Goal: Information Seeking & Learning: Learn about a topic

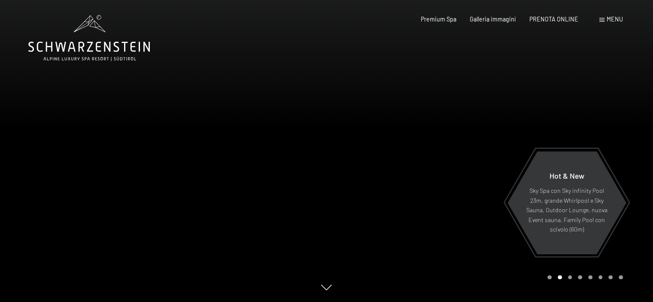
click at [613, 18] on span "Menu" at bounding box center [615, 18] width 16 height 7
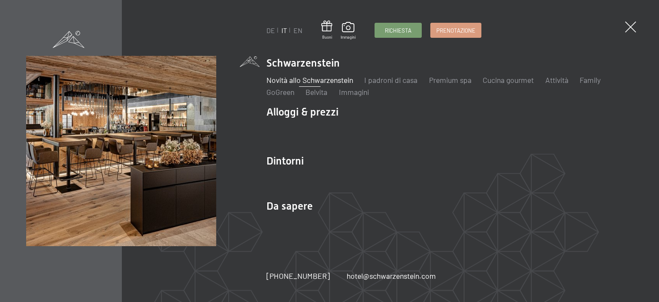
click at [284, 82] on link "Novità allo Schwarzenstein" at bounding box center [310, 79] width 87 height 9
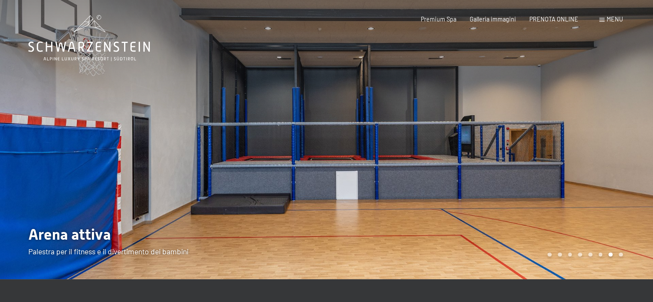
click at [614, 21] on span "Menu" at bounding box center [615, 18] width 16 height 7
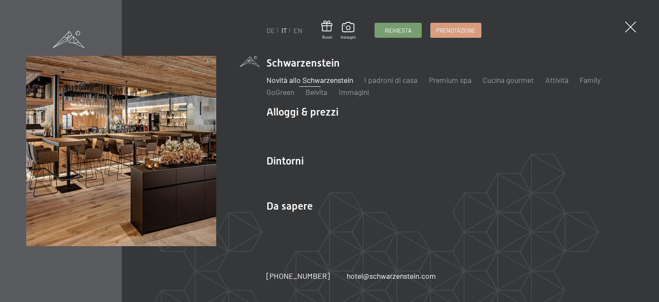
click at [294, 79] on link "Novità allo Schwarzenstein" at bounding box center [310, 79] width 87 height 9
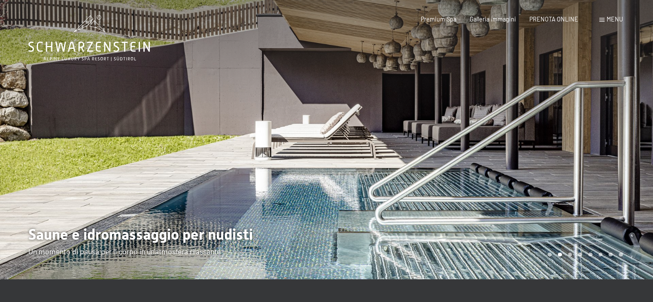
click at [370, 100] on div at bounding box center [490, 139] width 327 height 279
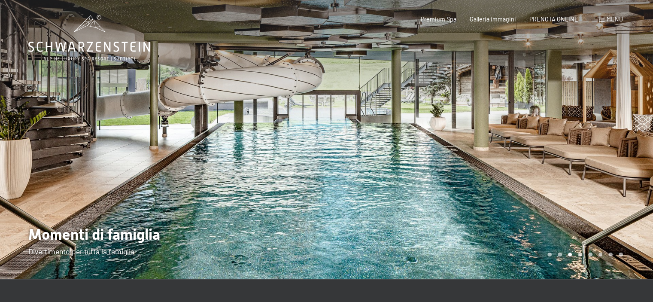
click at [369, 101] on div at bounding box center [490, 139] width 327 height 279
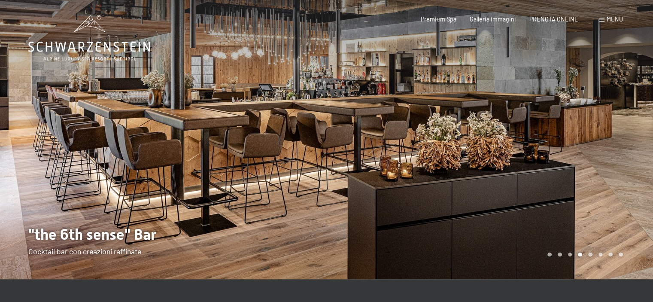
click at [369, 101] on div at bounding box center [490, 139] width 327 height 279
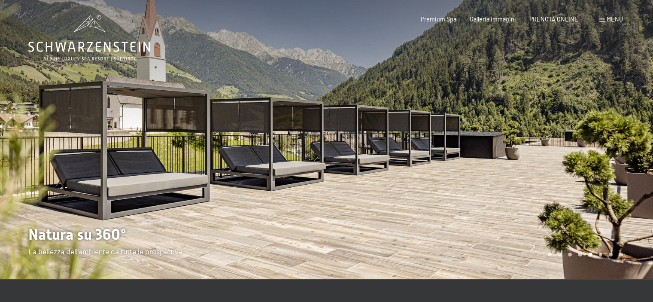
click at [369, 101] on div at bounding box center [490, 139] width 327 height 279
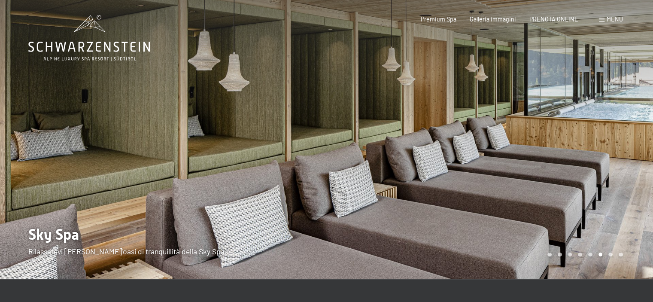
click at [369, 101] on div at bounding box center [490, 139] width 327 height 279
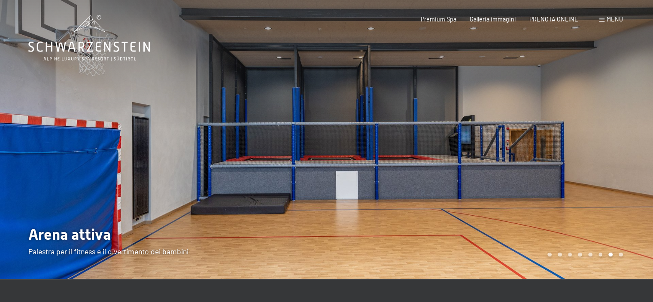
click at [369, 101] on div at bounding box center [490, 139] width 327 height 279
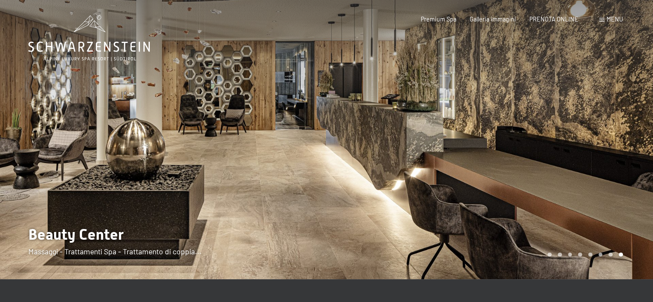
click at [360, 116] on div at bounding box center [490, 139] width 327 height 279
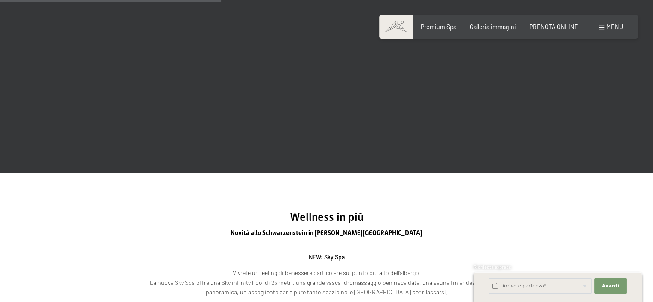
scroll to position [1159, 0]
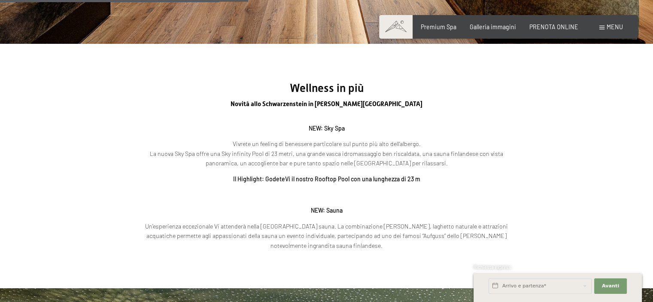
click at [331, 146] on p "Vivrete un feeling di benessere particolare sul punto più alto dell’albergo. La…" at bounding box center [327, 153] width 378 height 29
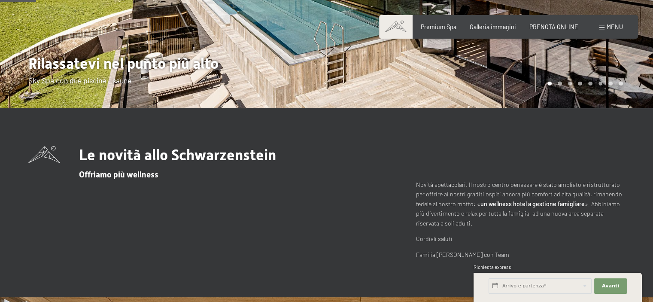
scroll to position [0, 0]
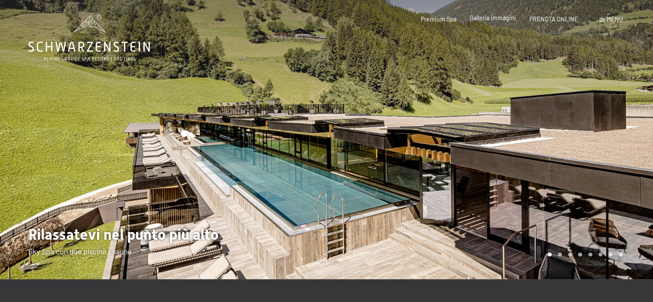
click at [495, 20] on span "Galleria immagini" at bounding box center [493, 17] width 46 height 7
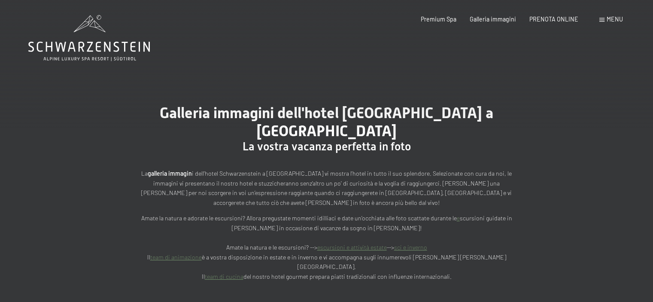
click at [332, 140] on span "La vostra vacanza perfetta in foto" at bounding box center [327, 146] width 168 height 13
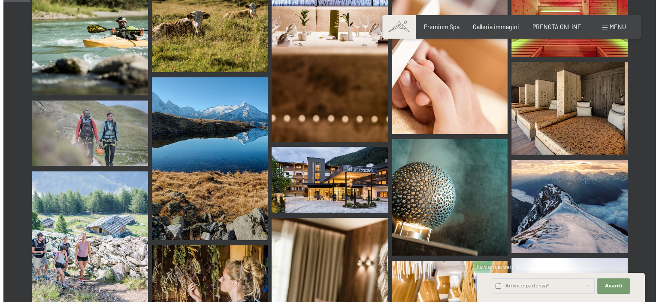
scroll to position [386, 0]
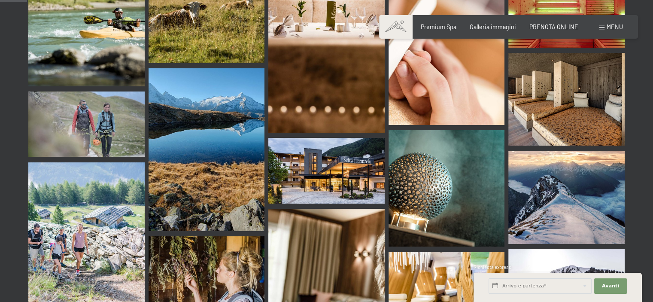
click at [331, 138] on img at bounding box center [326, 170] width 116 height 65
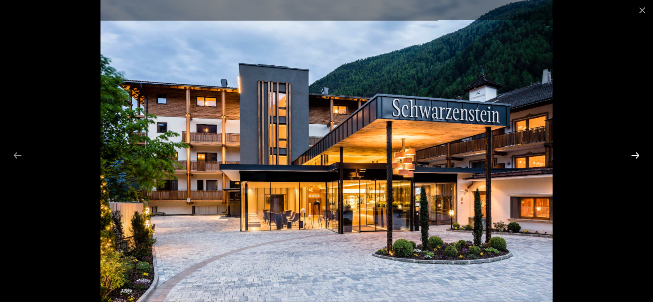
click at [635, 151] on button "Next slide" at bounding box center [635, 155] width 18 height 17
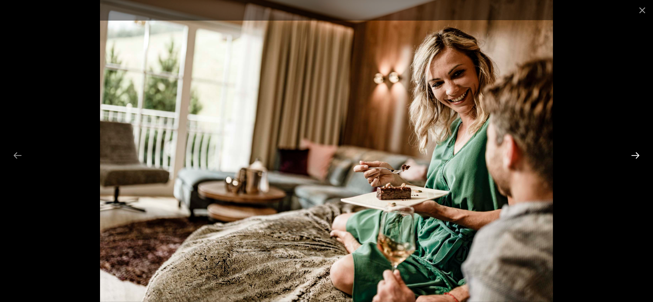
click at [633, 151] on button "Next slide" at bounding box center [635, 155] width 18 height 17
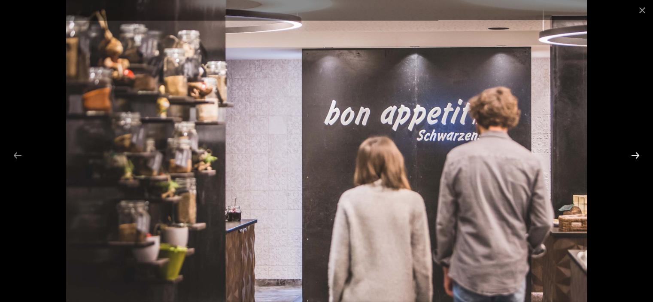
click at [633, 152] on button "Next slide" at bounding box center [635, 155] width 18 height 17
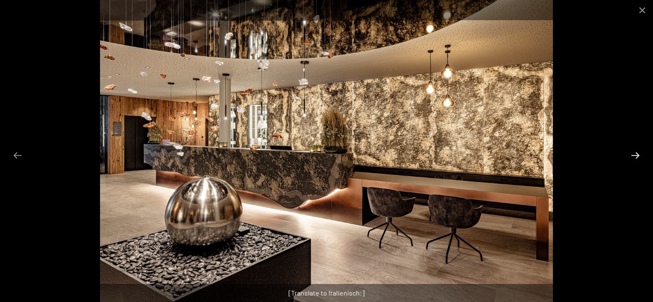
click at [633, 152] on button "Next slide" at bounding box center [635, 155] width 18 height 17
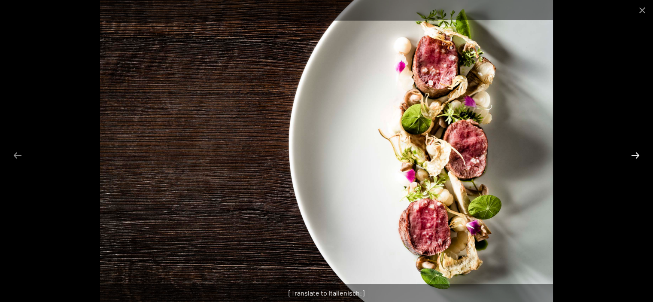
click at [632, 152] on button "Next slide" at bounding box center [635, 155] width 18 height 17
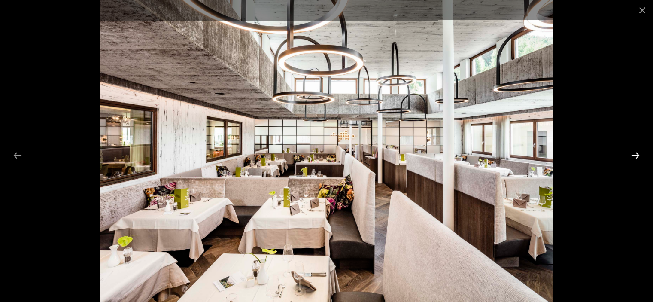
click at [632, 152] on button "Next slide" at bounding box center [635, 155] width 18 height 17
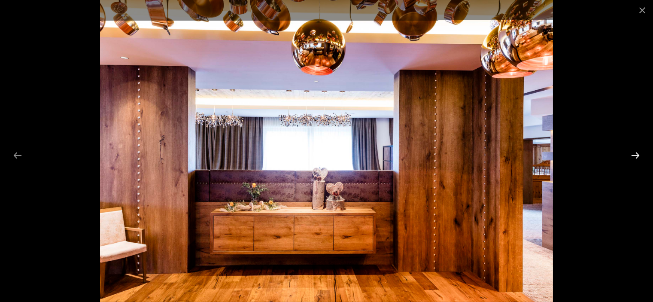
click at [632, 152] on button "Next slide" at bounding box center [635, 155] width 18 height 17
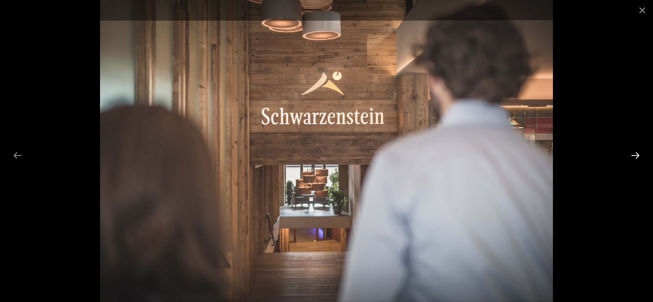
click at [632, 152] on button "Next slide" at bounding box center [635, 155] width 18 height 17
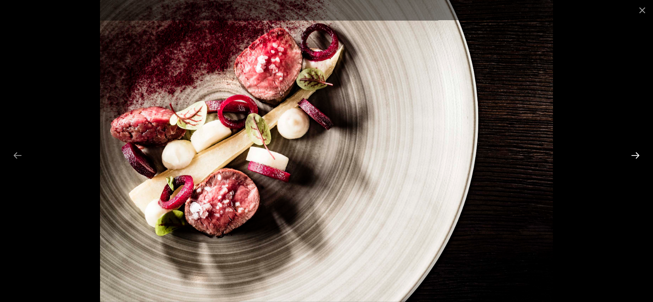
click at [632, 153] on button "Next slide" at bounding box center [635, 155] width 18 height 17
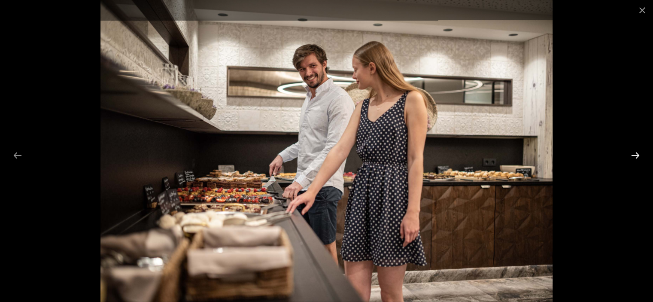
click at [632, 153] on button "Next slide" at bounding box center [635, 155] width 18 height 17
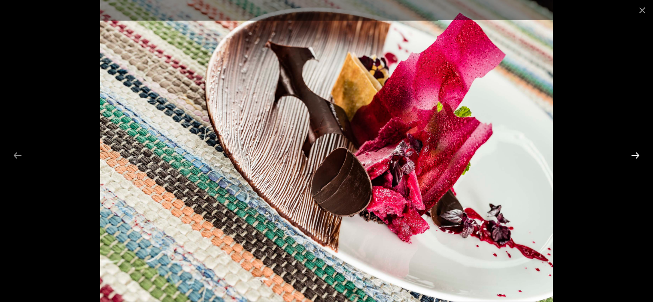
click at [632, 153] on button "Next slide" at bounding box center [635, 155] width 18 height 17
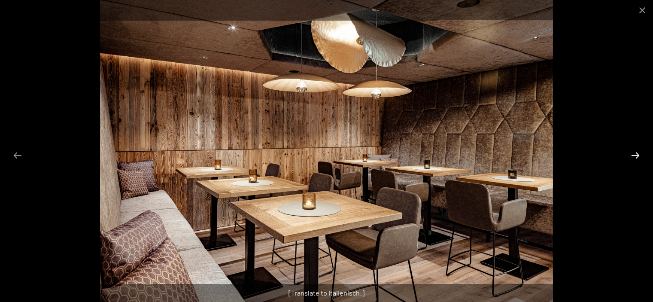
click at [632, 153] on button "Next slide" at bounding box center [635, 155] width 18 height 17
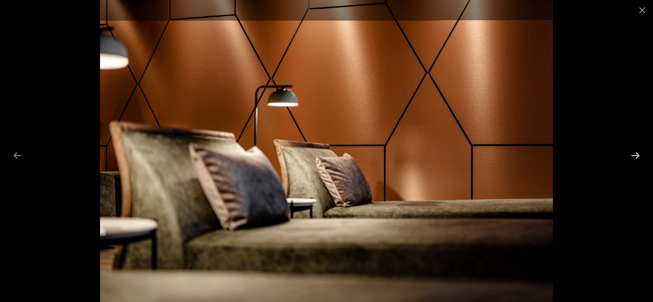
click at [632, 153] on button "Next slide" at bounding box center [635, 155] width 18 height 17
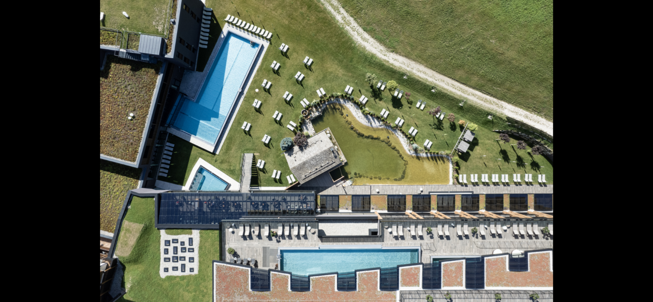
click at [632, 153] on button "Next slide" at bounding box center [640, 155] width 18 height 17
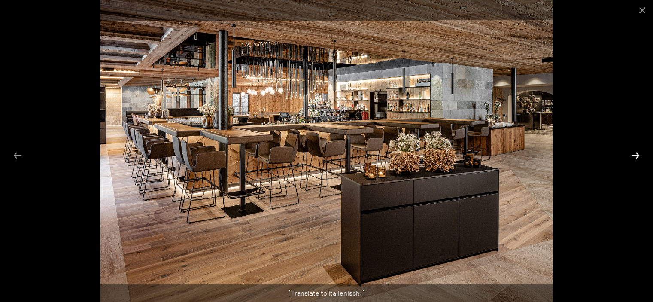
click at [632, 153] on button "Next slide" at bounding box center [635, 155] width 18 height 17
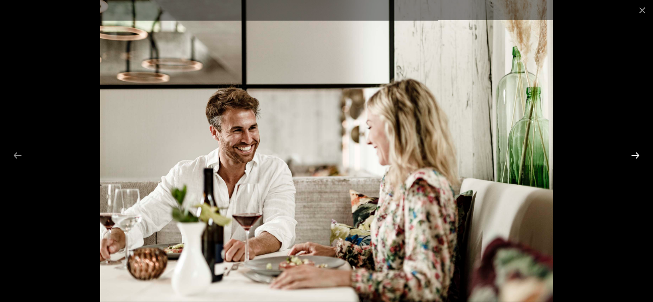
click at [632, 153] on button "Next slide" at bounding box center [635, 155] width 18 height 17
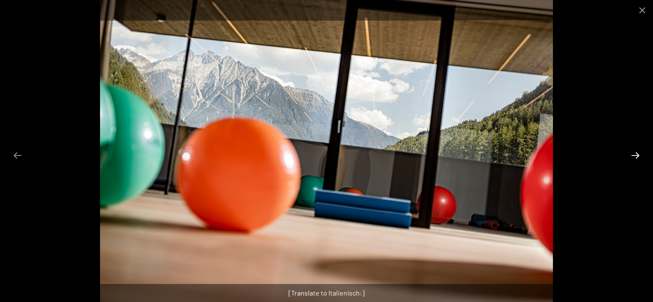
click at [632, 153] on button "Next slide" at bounding box center [635, 155] width 18 height 17
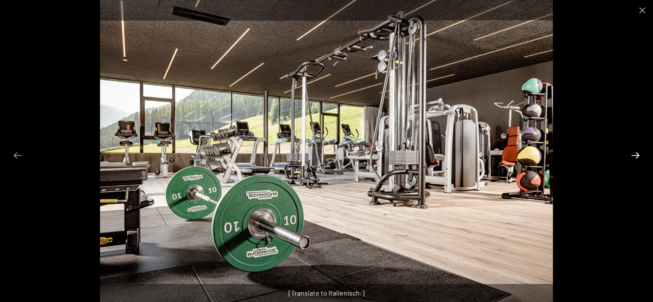
click at [632, 153] on button "Next slide" at bounding box center [635, 155] width 18 height 17
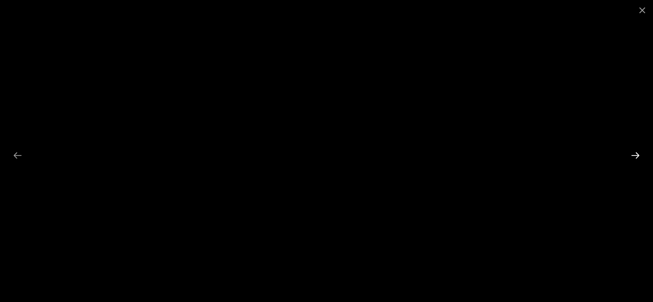
click at [632, 153] on button "Next slide" at bounding box center [635, 155] width 18 height 17
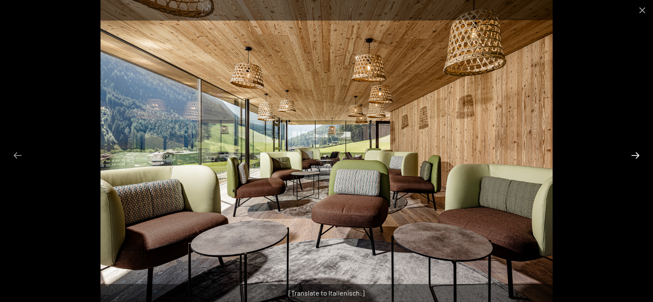
click at [632, 153] on button "Next slide" at bounding box center [635, 155] width 18 height 17
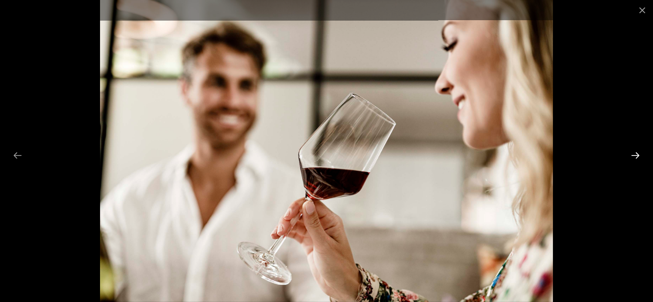
click at [632, 153] on button "Next slide" at bounding box center [635, 155] width 18 height 17
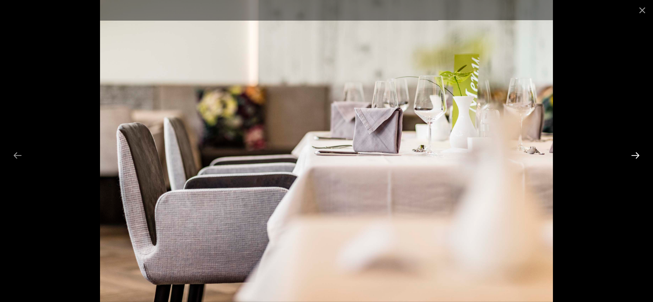
click at [632, 153] on button "Next slide" at bounding box center [635, 155] width 18 height 17
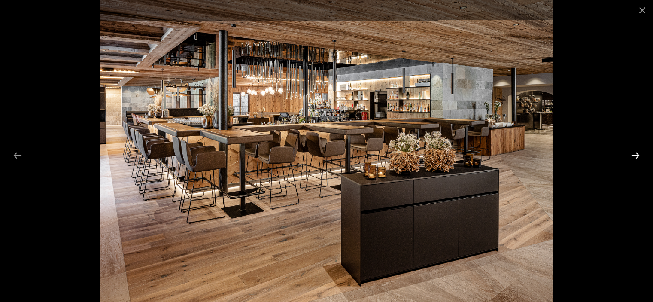
click at [632, 153] on button "Next slide" at bounding box center [635, 155] width 18 height 17
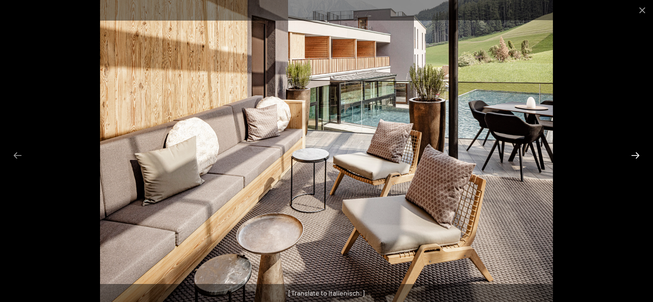
click at [632, 153] on button "Next slide" at bounding box center [635, 155] width 18 height 17
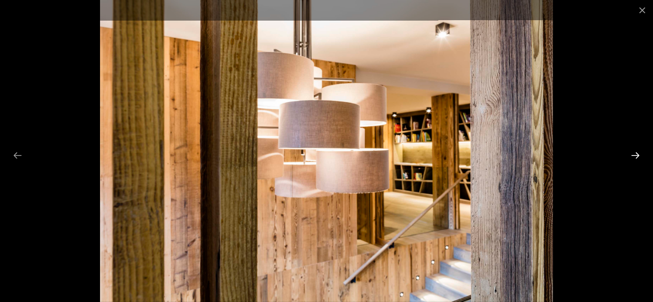
click at [632, 153] on button "Next slide" at bounding box center [635, 155] width 18 height 17
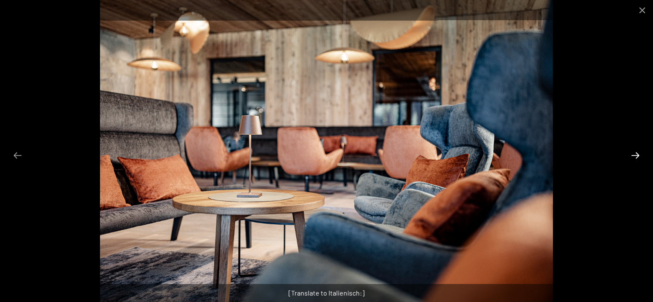
click at [632, 153] on button "Next slide" at bounding box center [635, 155] width 18 height 17
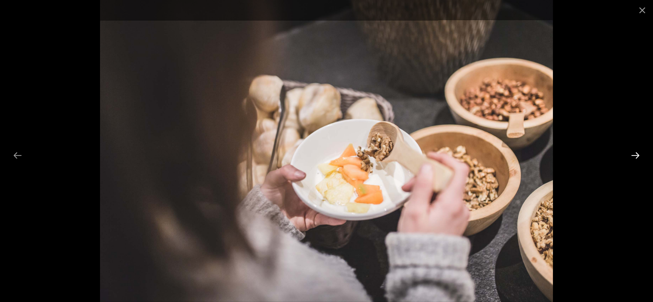
click at [632, 153] on button "Next slide" at bounding box center [635, 155] width 18 height 17
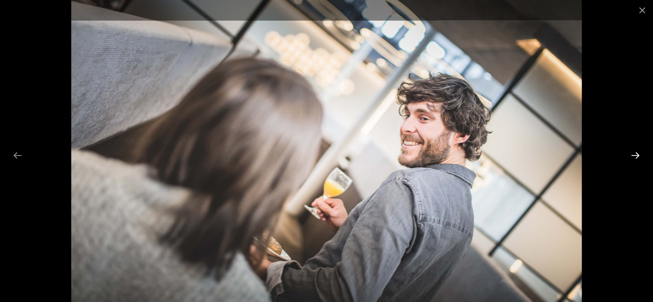
click at [632, 153] on button "Next slide" at bounding box center [635, 155] width 18 height 17
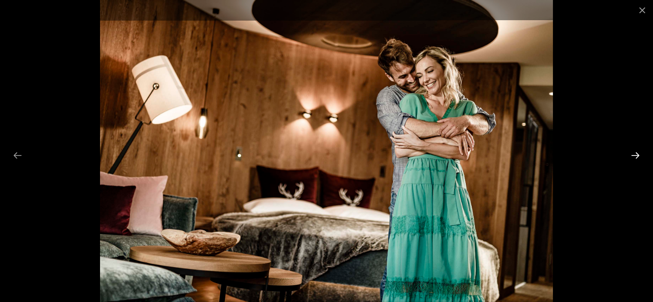
click at [632, 153] on button "Next slide" at bounding box center [635, 155] width 18 height 17
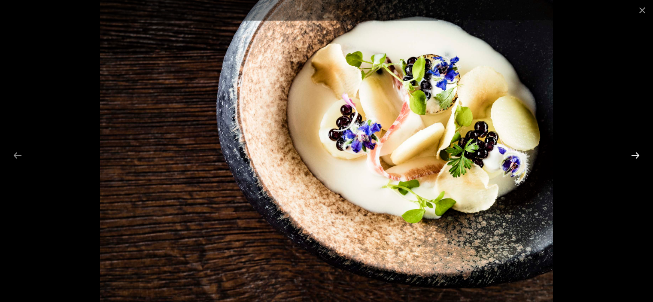
click at [632, 153] on button "Next slide" at bounding box center [635, 155] width 18 height 17
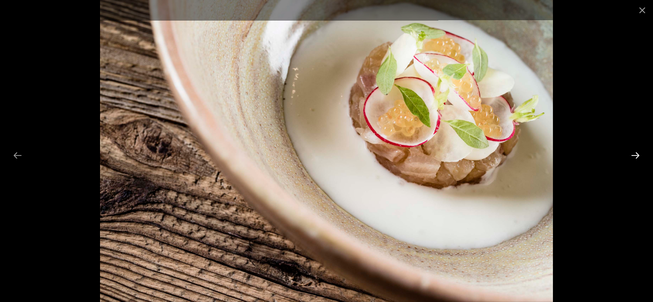
click at [632, 153] on button "Next slide" at bounding box center [635, 155] width 18 height 17
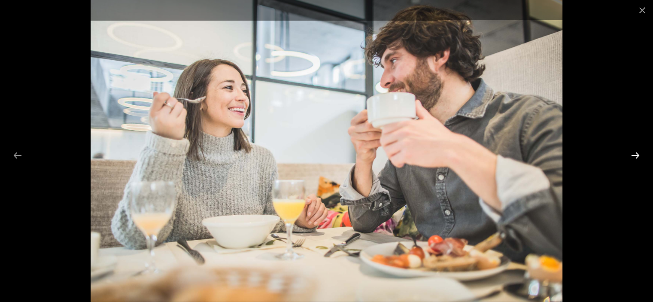
click at [632, 153] on button "Next slide" at bounding box center [635, 155] width 18 height 17
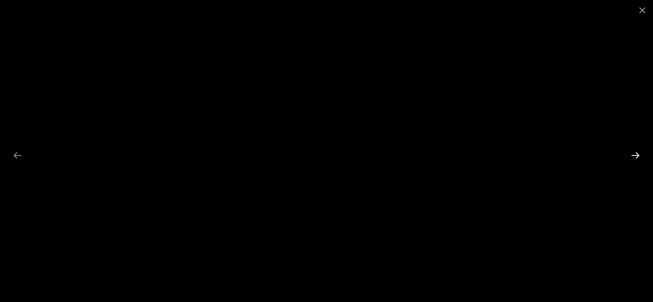
click at [632, 153] on button "Next slide" at bounding box center [635, 155] width 18 height 17
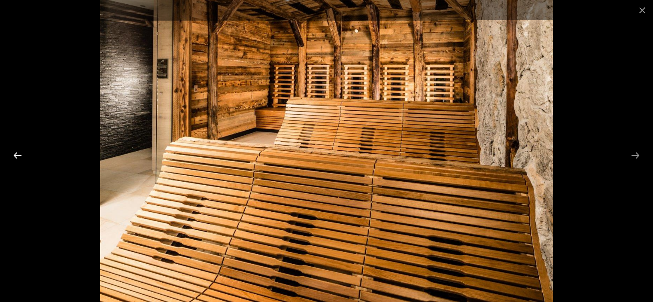
click at [12, 156] on button "Previous slide" at bounding box center [18, 155] width 18 height 17
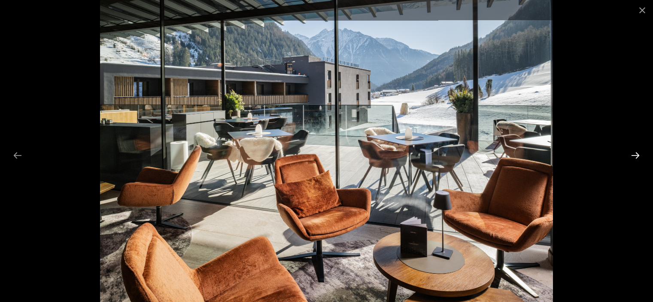
click at [637, 156] on button "Next slide" at bounding box center [635, 155] width 18 height 17
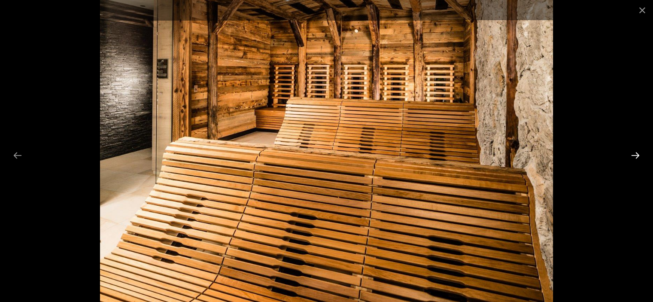
click at [637, 156] on button "Next slide" at bounding box center [635, 155] width 18 height 17
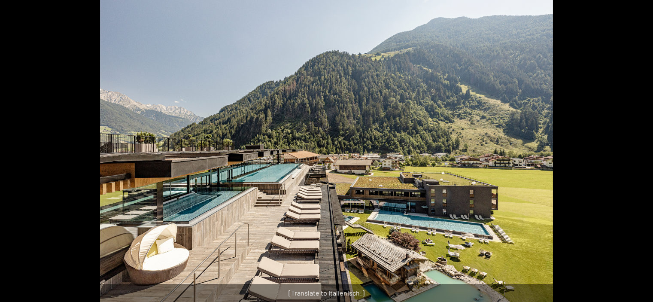
click at [637, 156] on button "Next slide" at bounding box center [640, 155] width 18 height 17
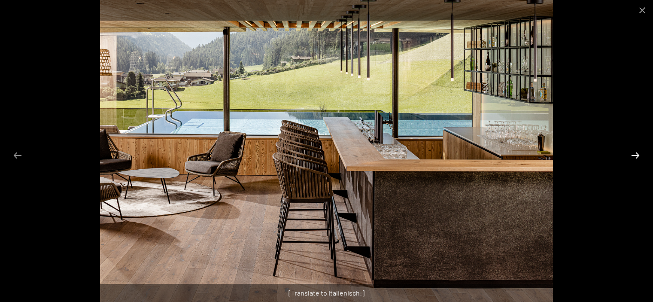
click at [636, 156] on button "Next slide" at bounding box center [635, 155] width 18 height 17
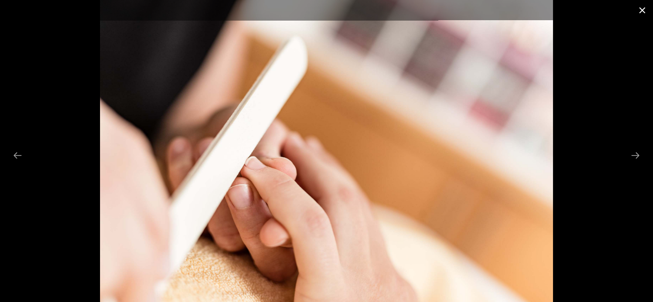
click at [640, 10] on button "Close gallery" at bounding box center [641, 10] width 21 height 20
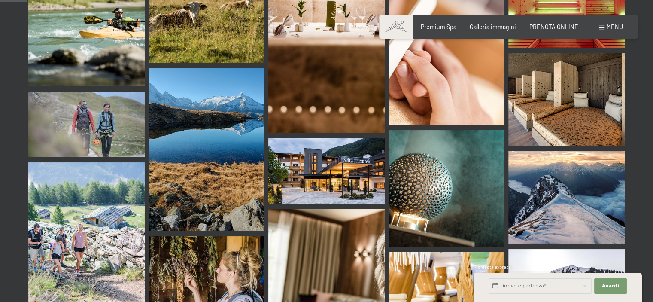
click at [614, 25] on span "Menu" at bounding box center [615, 26] width 16 height 7
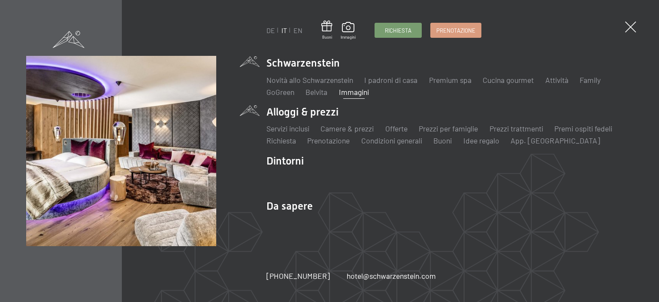
click at [315, 111] on li "Alloggi & prezzi Servizi inclusi Camere & prezzi Lista Offerte Lista Prezzi per…" at bounding box center [450, 125] width 367 height 41
click at [333, 129] on link "Camere & prezzi" at bounding box center [347, 128] width 53 height 9
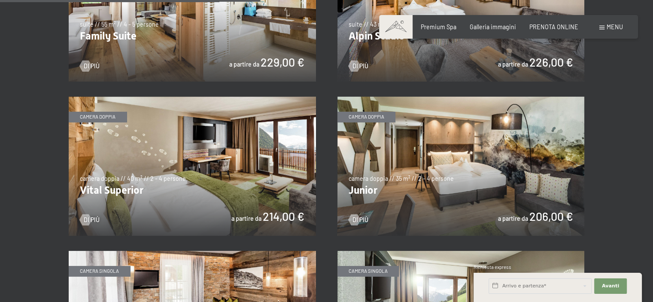
scroll to position [1030, 0]
